Goal: Task Accomplishment & Management: Use online tool/utility

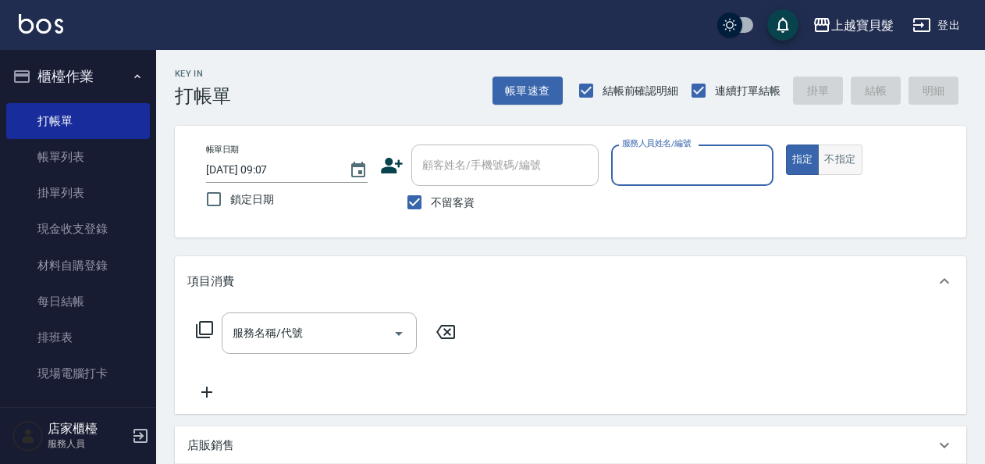
drag, startPoint x: 832, startPoint y: 158, endPoint x: 823, endPoint y: 158, distance: 9.4
click at [834, 156] on button "不指定" at bounding box center [840, 159] width 44 height 30
click at [692, 169] on input "服務人員姓名/編號" at bounding box center [692, 164] width 148 height 27
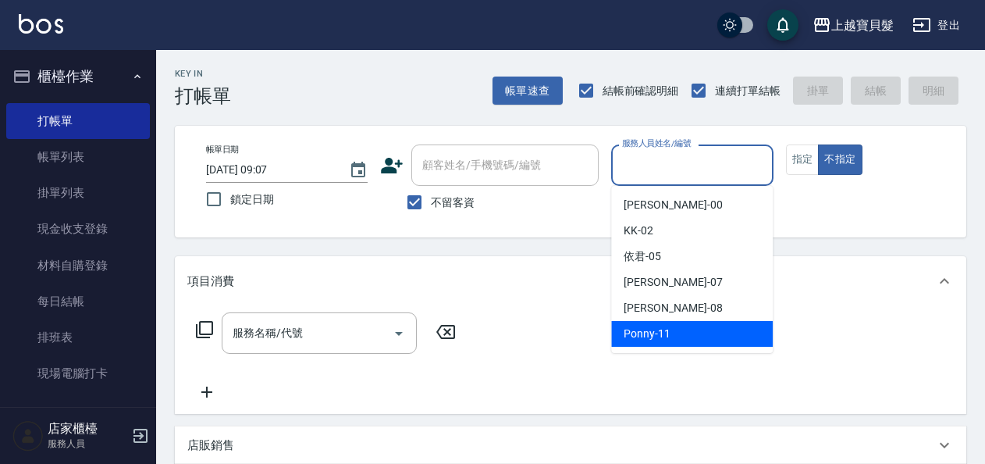
click at [654, 339] on span "Ponny -11" at bounding box center [647, 334] width 47 height 16
type input "Ponny-11"
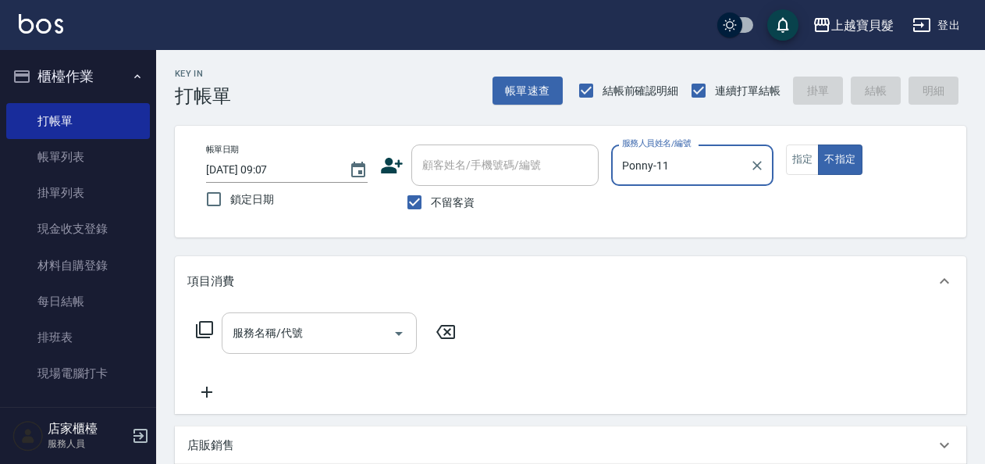
click at [266, 337] on input "服務名稱/代號" at bounding box center [308, 332] width 158 height 27
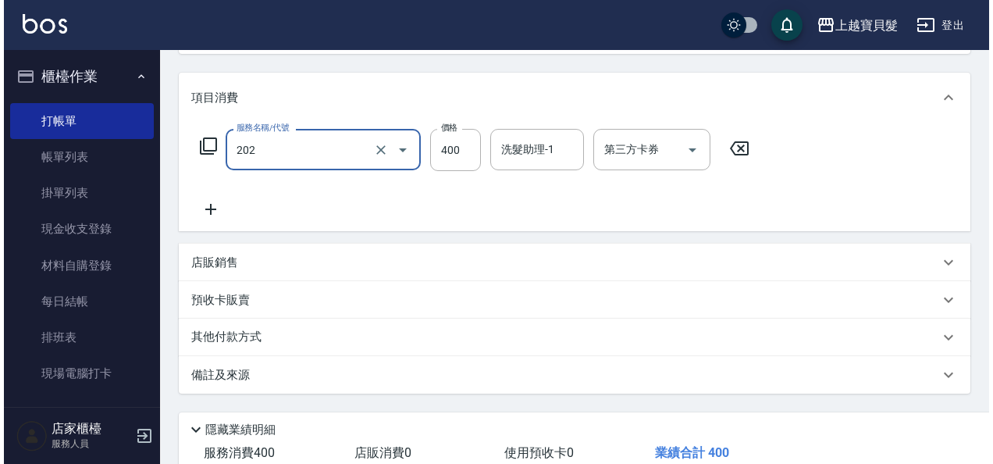
scroll to position [288, 0]
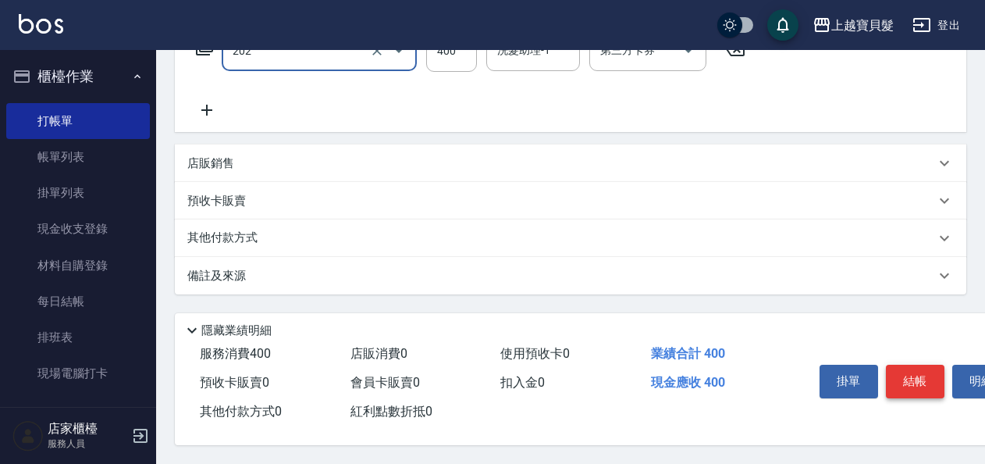
type input "剪髮(202)"
click at [925, 381] on button "結帳" at bounding box center [915, 381] width 59 height 33
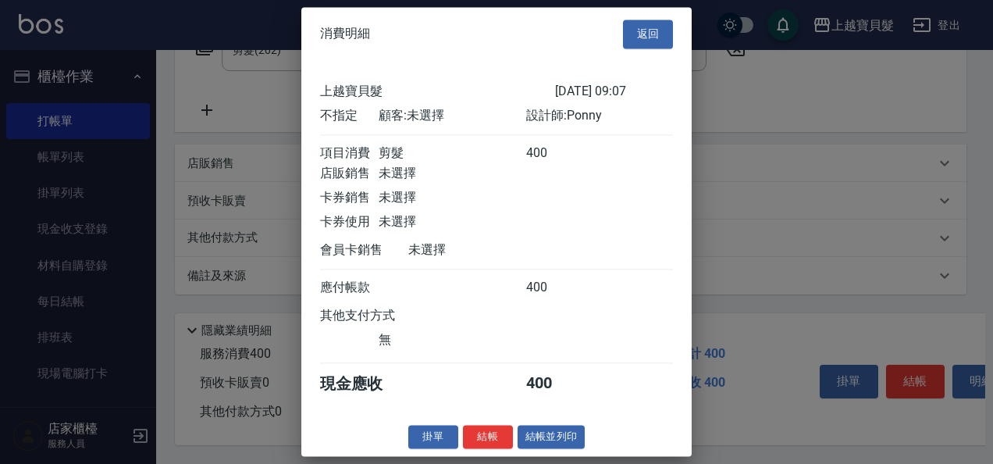
scroll to position [4, 0]
click at [554, 440] on button "結帳並列印" at bounding box center [552, 437] width 68 height 24
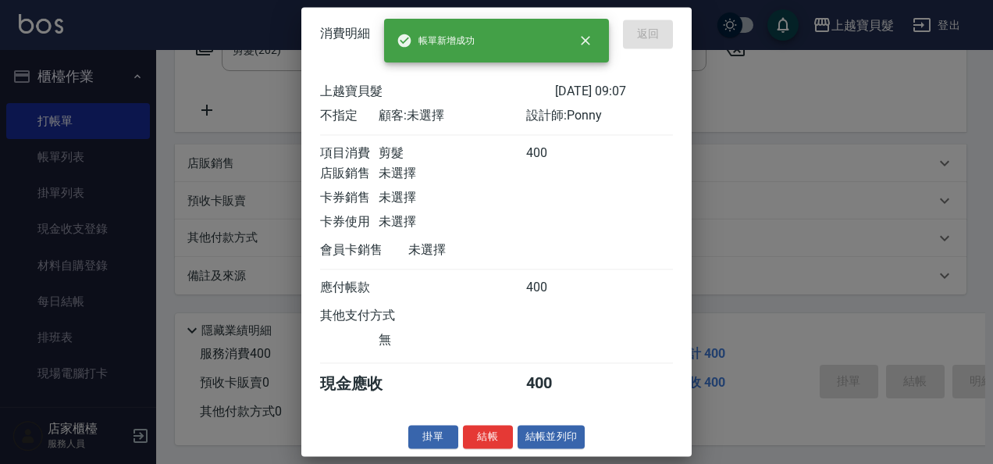
type input "[DATE] 12:26"
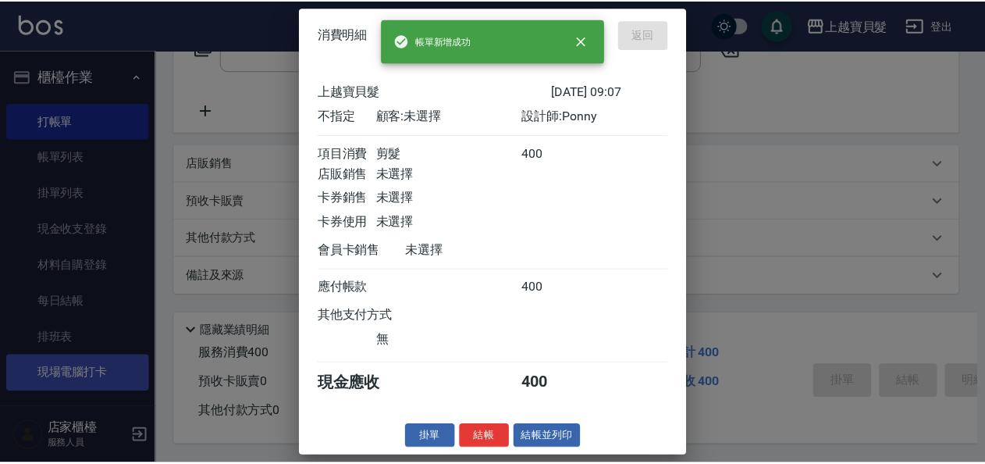
scroll to position [0, 0]
